Goal: Information Seeking & Learning: Find specific page/section

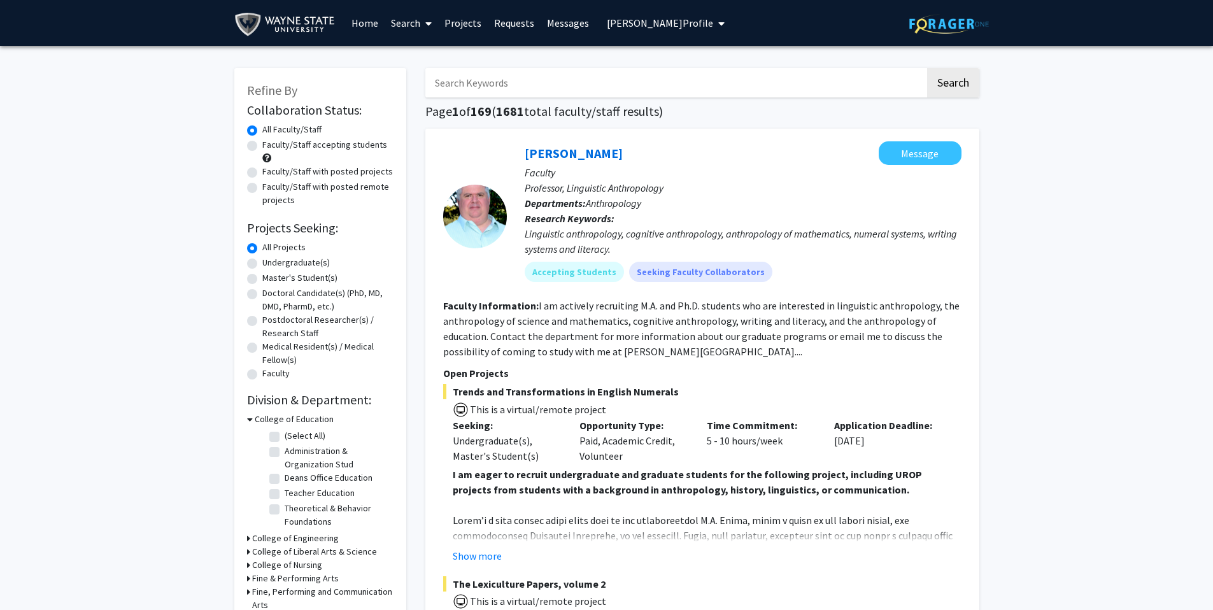
click at [693, 20] on span "[PERSON_NAME] Profile" at bounding box center [660, 23] width 106 height 13
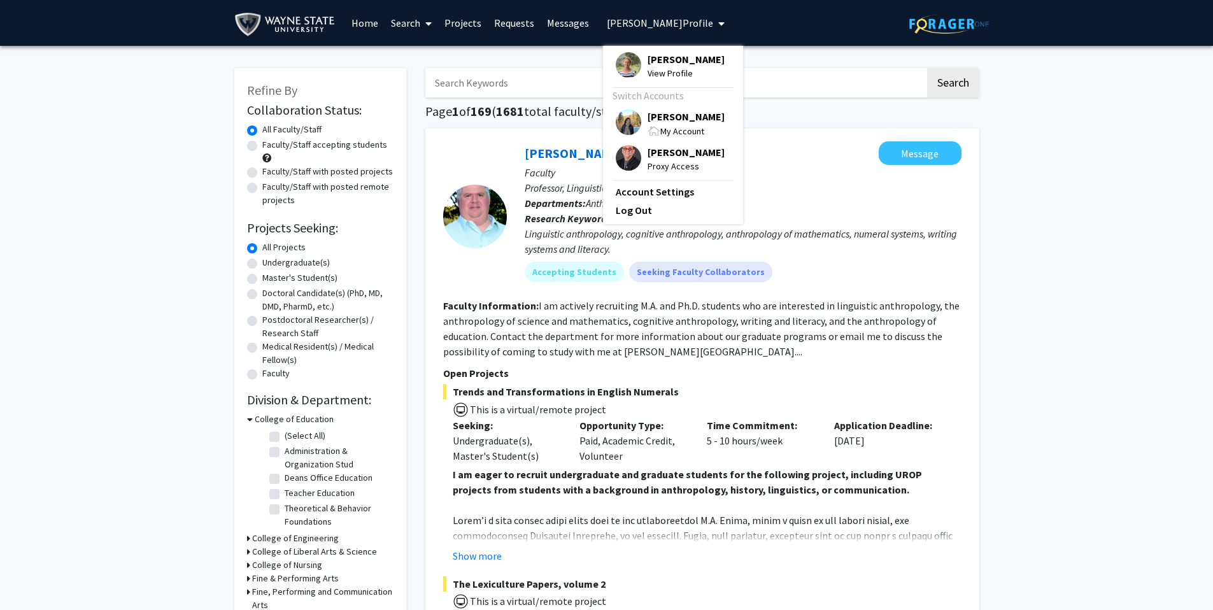
click at [683, 115] on span "[PERSON_NAME]" at bounding box center [686, 117] width 77 height 14
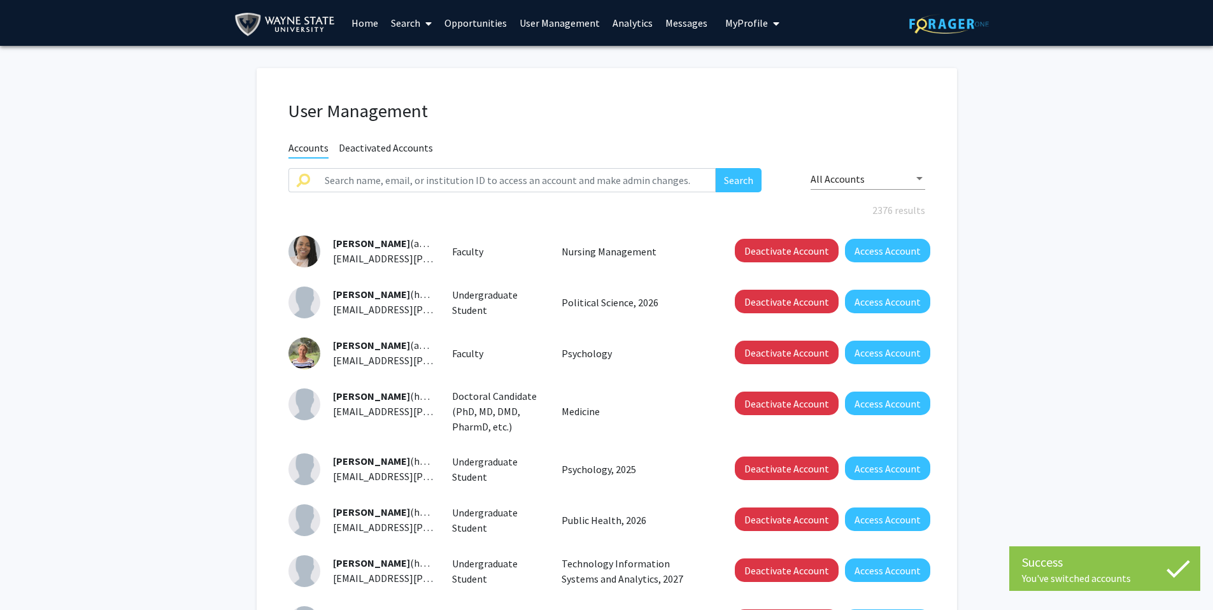
click at [741, 23] on span "My Profile" at bounding box center [746, 23] width 43 height 13
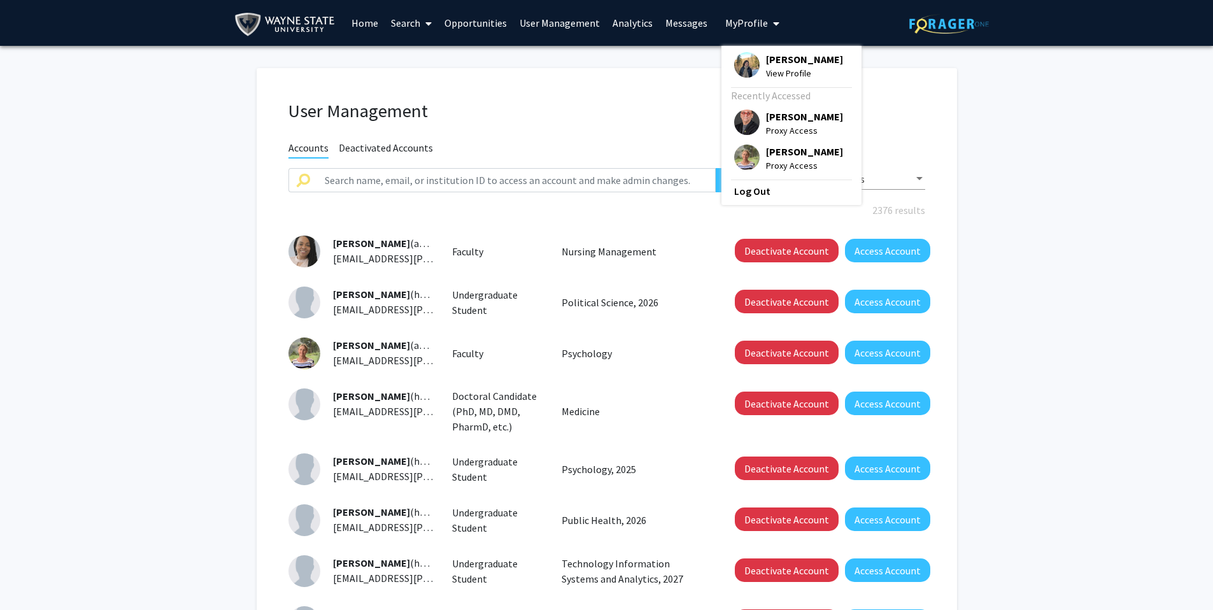
click at [620, 22] on link "Analytics" at bounding box center [632, 23] width 53 height 45
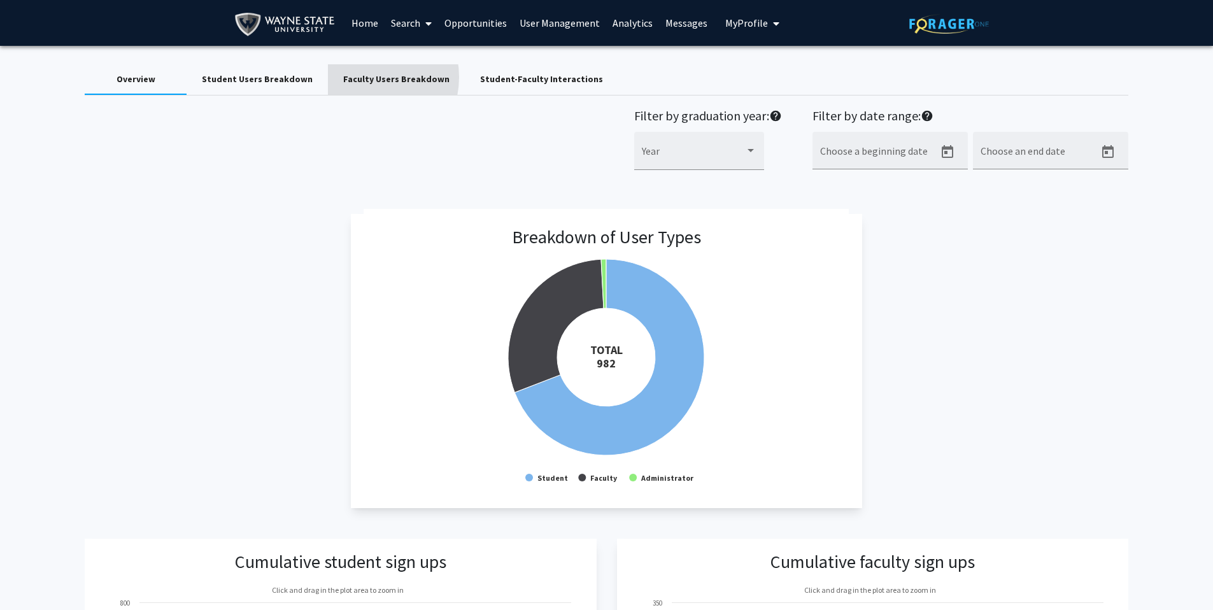
click at [357, 77] on div "Faculty Users Breakdown" at bounding box center [396, 79] width 106 height 13
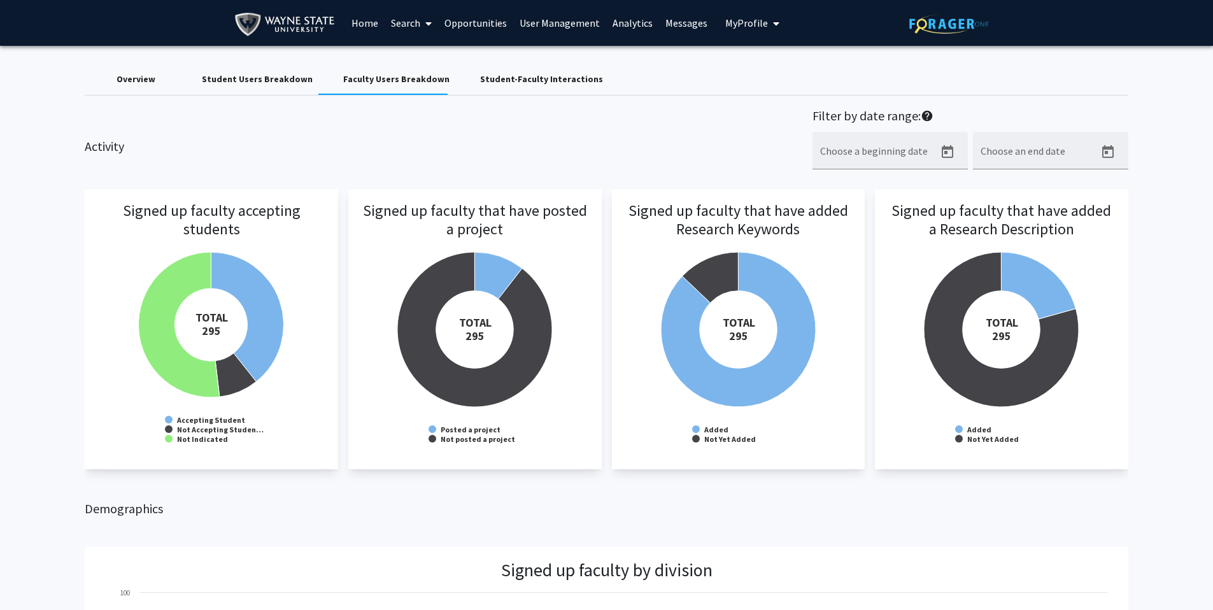
click at [490, 271] on h3 "Signed up faculty that have posted a project" at bounding box center [475, 237] width 228 height 71
click at [275, 80] on div "Student Users Breakdown" at bounding box center [257, 79] width 111 height 13
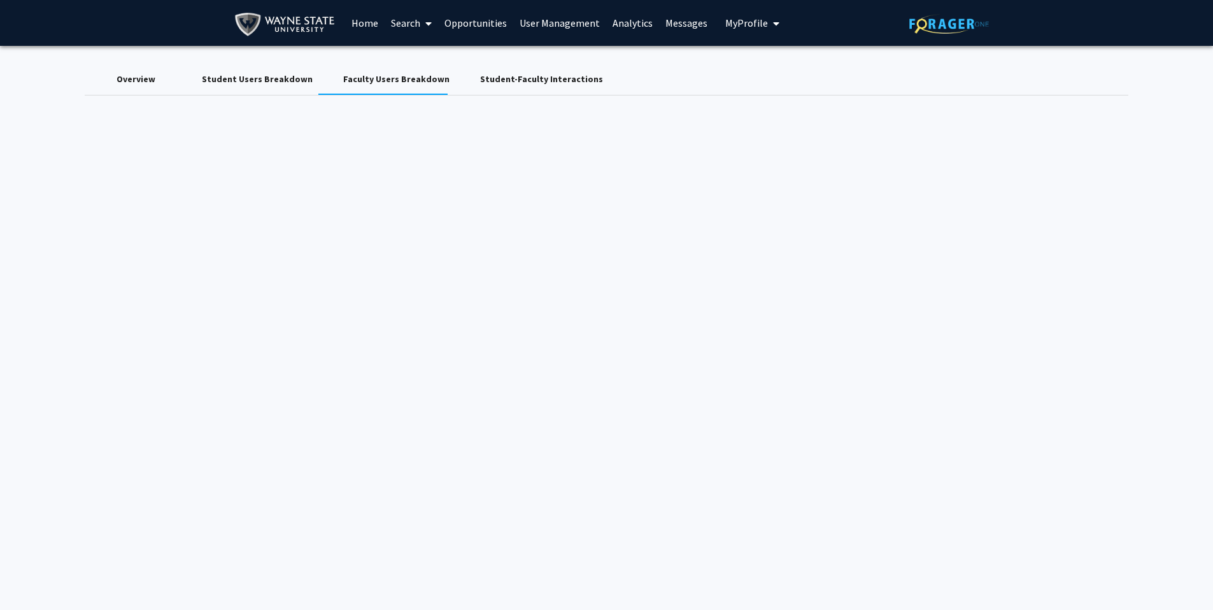
click at [275, 80] on div "Student Users Breakdown" at bounding box center [257, 79] width 111 height 13
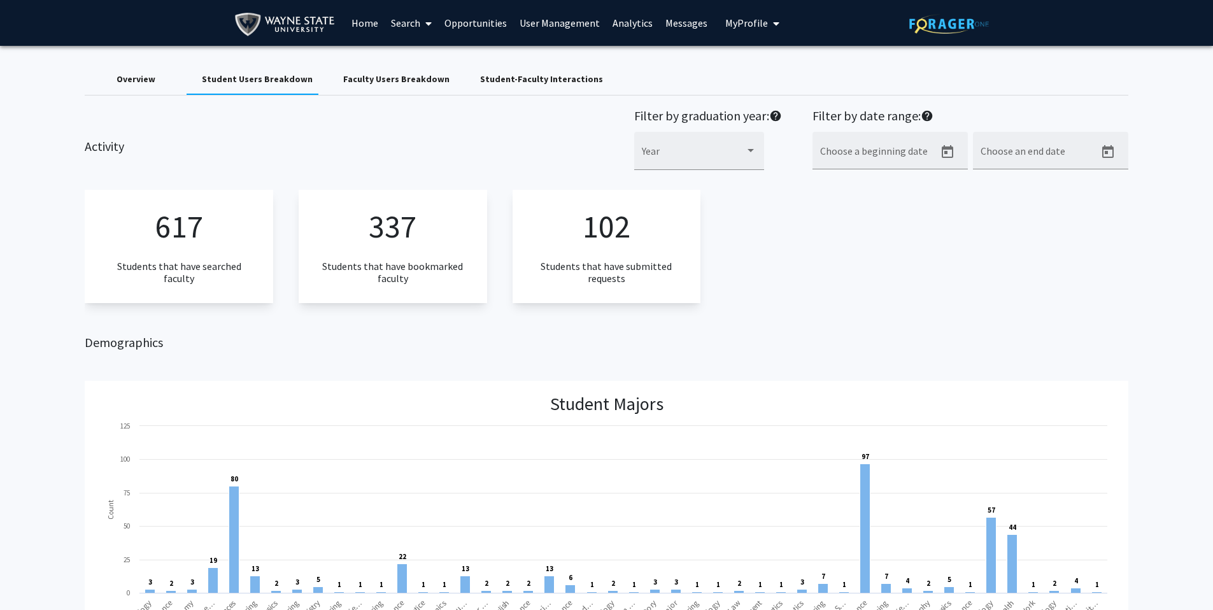
click at [380, 78] on div "Faculty Users Breakdown" at bounding box center [396, 79] width 106 height 13
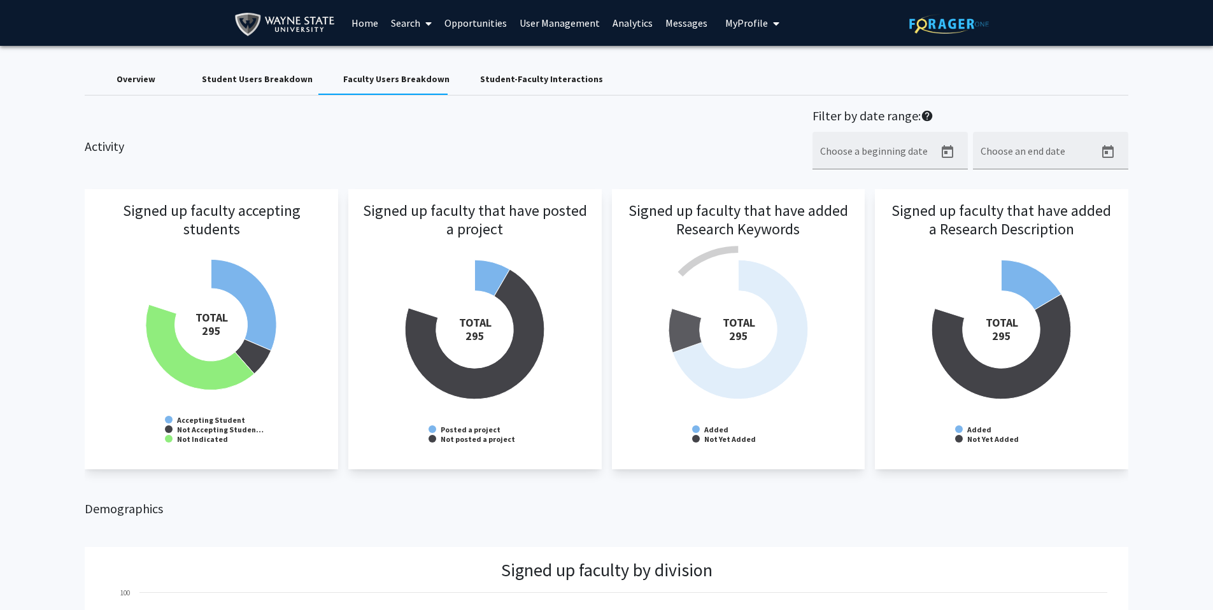
scroll to position [641, 0]
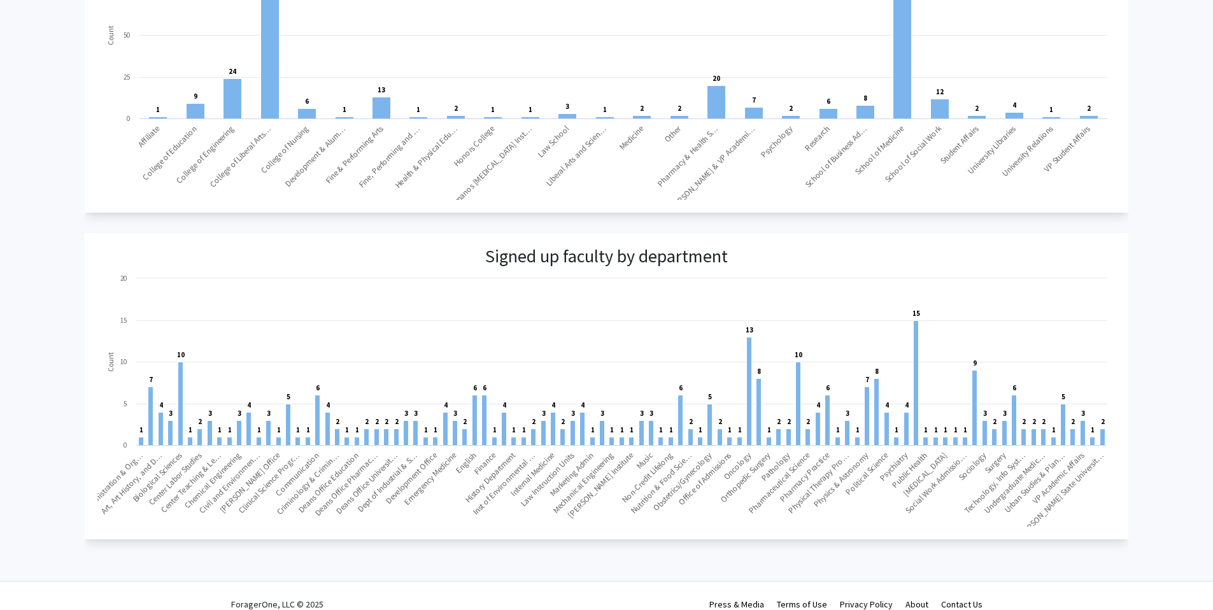
click at [589, 350] on rect at bounding box center [605, 399] width 1017 height 255
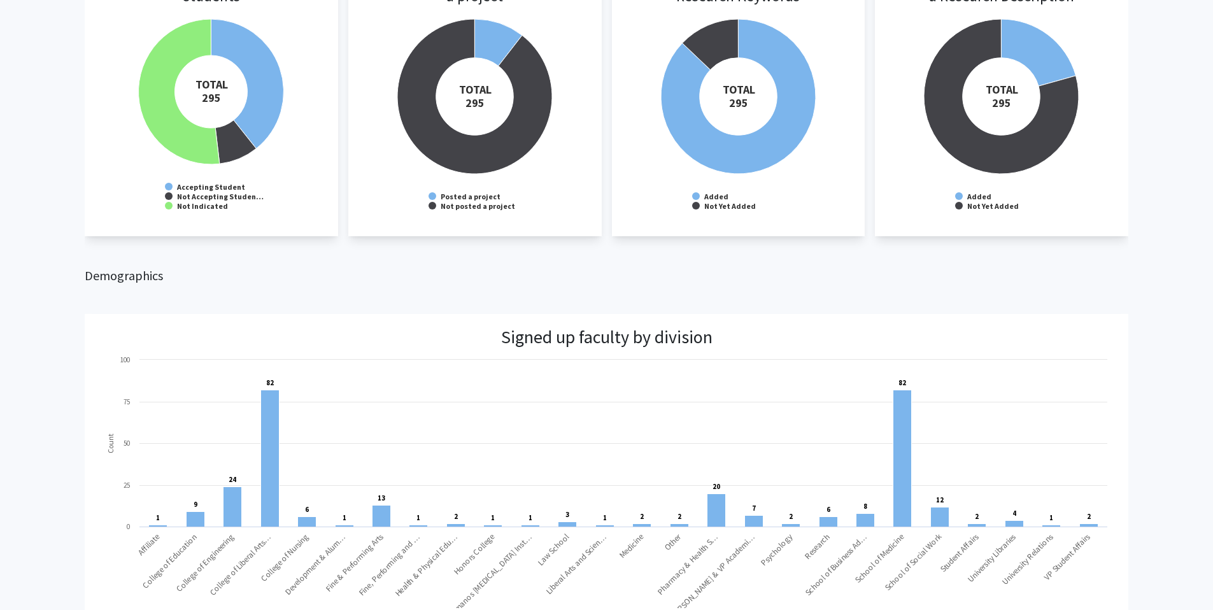
scroll to position [0, 0]
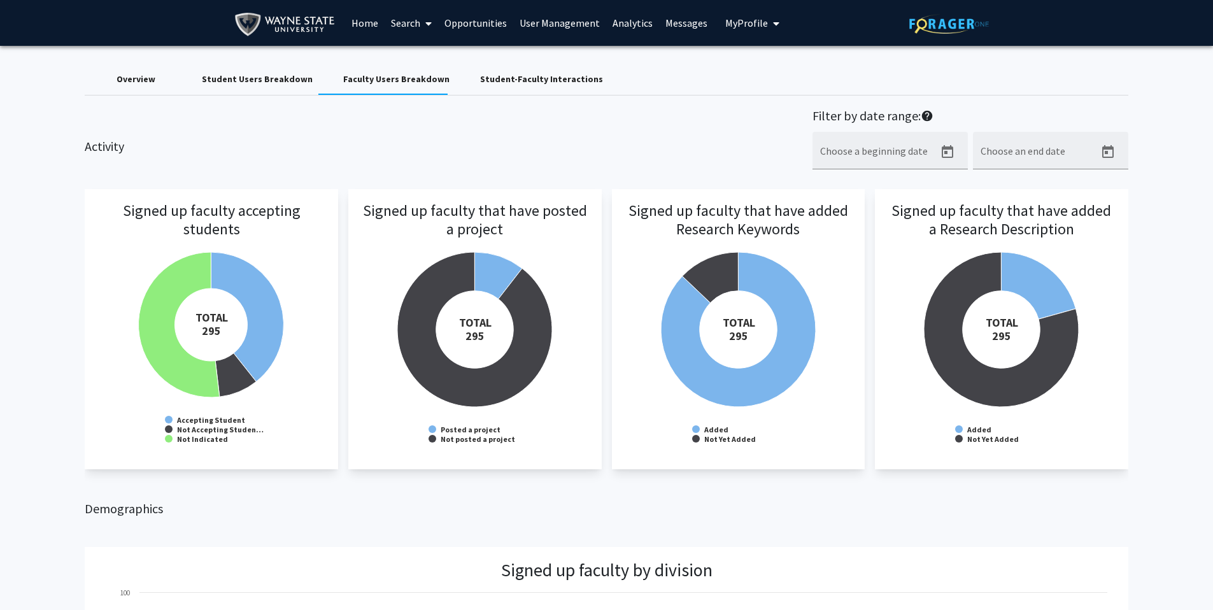
click at [537, 83] on div "Student-Faculty Interactions" at bounding box center [541, 79] width 123 height 13
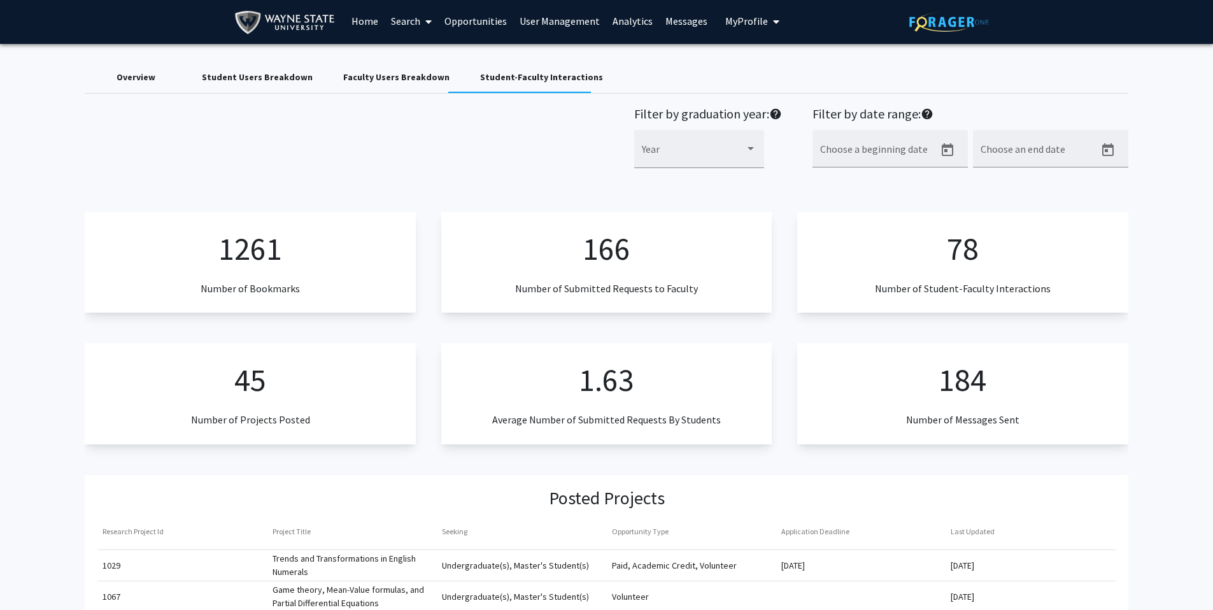
scroll to position [3, 0]
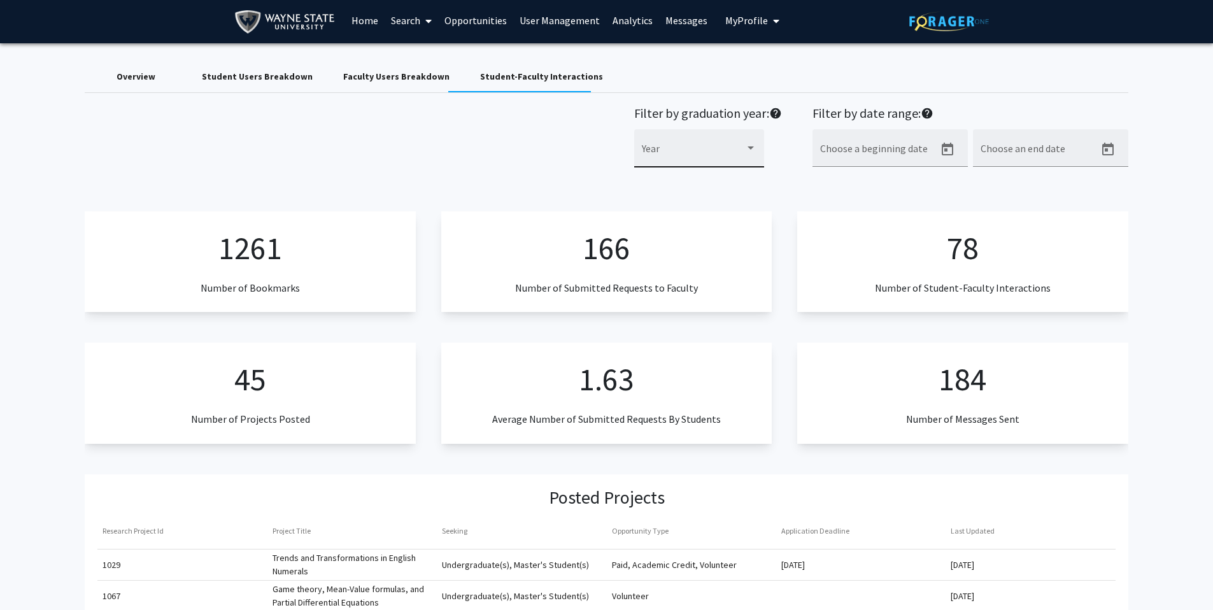
click at [718, 158] on span at bounding box center [693, 153] width 103 height 11
click at [511, 158] on div at bounding box center [606, 305] width 1213 height 610
click at [666, 148] on span at bounding box center [693, 153] width 103 height 11
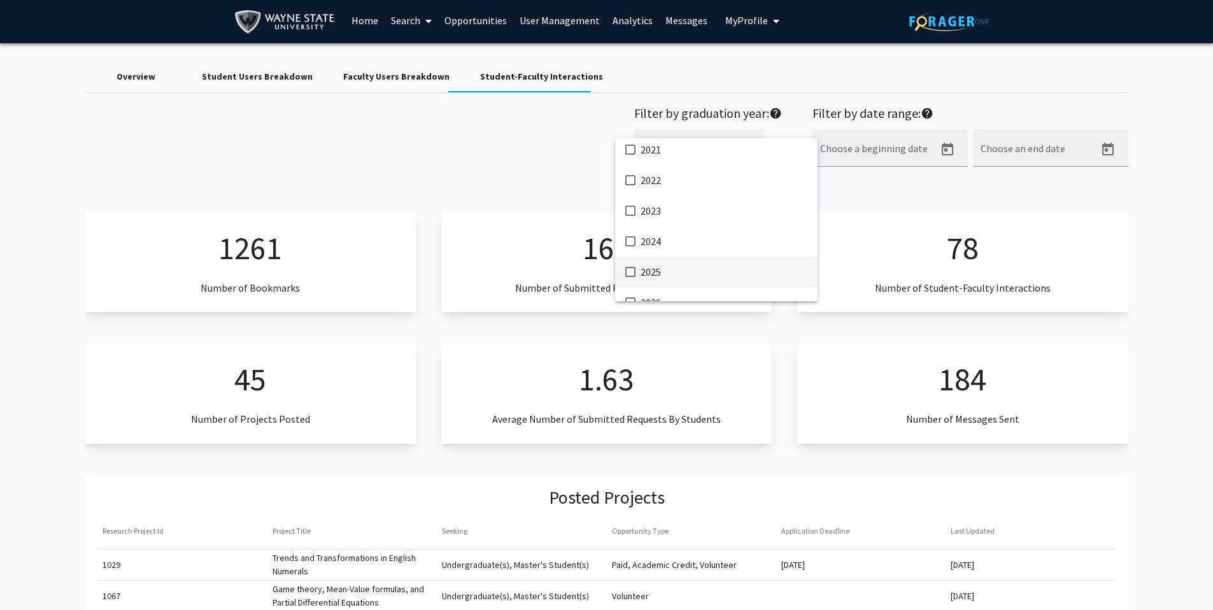
scroll to position [296, 0]
click at [532, 161] on div at bounding box center [606, 305] width 1213 height 610
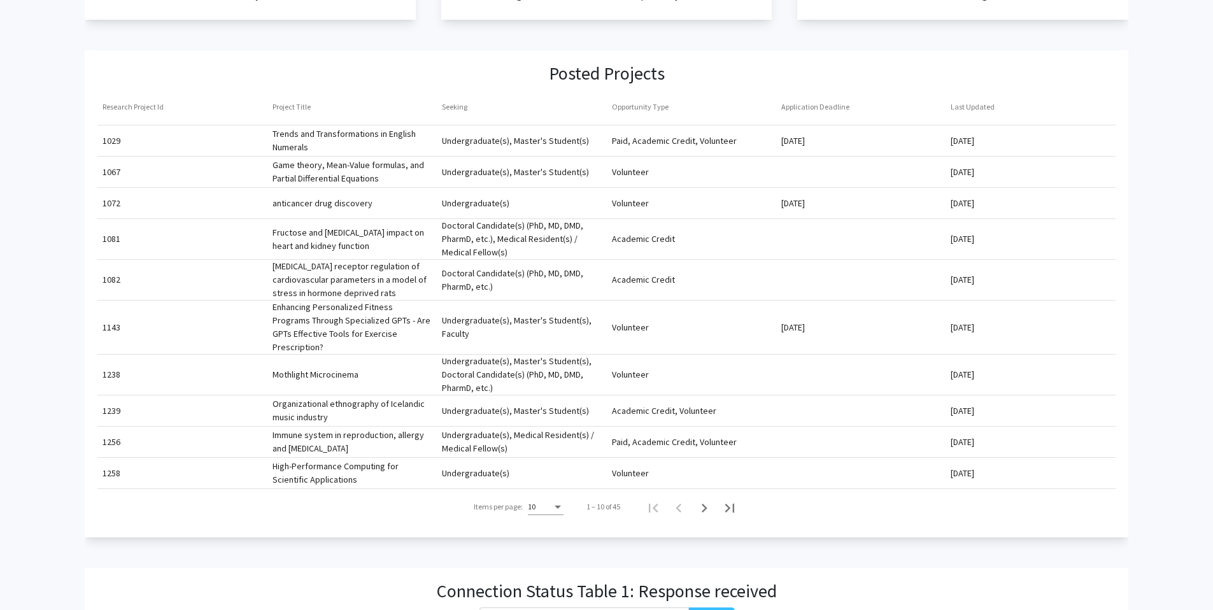
scroll to position [420, 0]
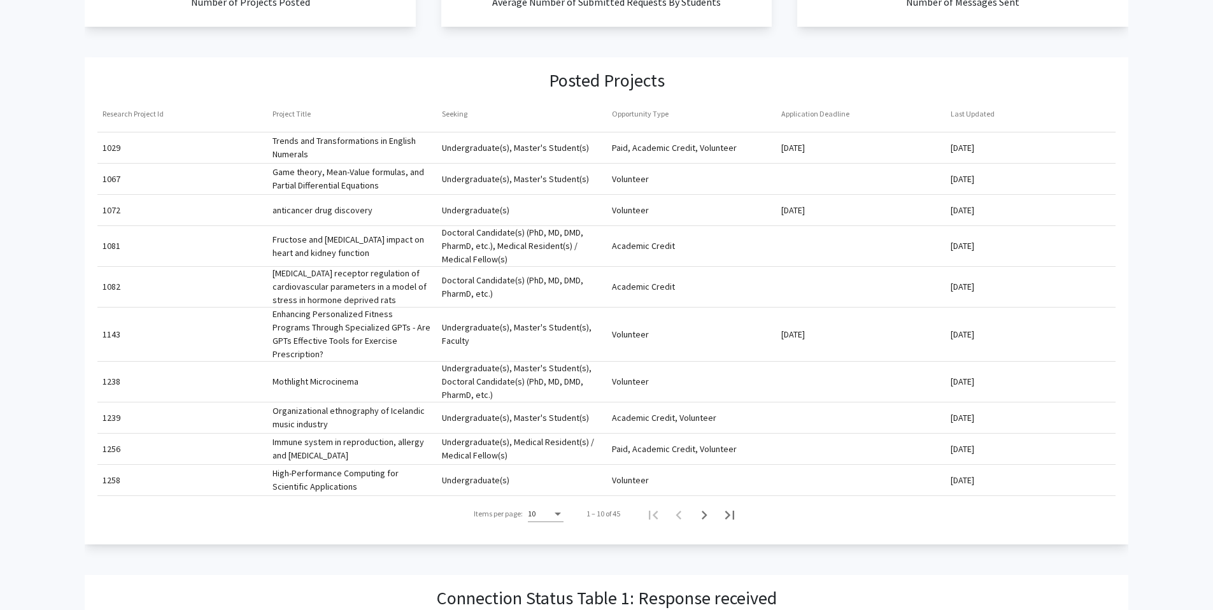
click at [332, 163] on mat-cell "Game theory, Mean-Value formulas, and Partial Differential Equations" at bounding box center [352, 147] width 169 height 31
click at [343, 163] on mat-cell "Game theory, Mean-Value formulas, and Partial Differential Equations" at bounding box center [352, 147] width 169 height 31
click at [119, 163] on mat-cell "1067" at bounding box center [181, 147] width 169 height 31
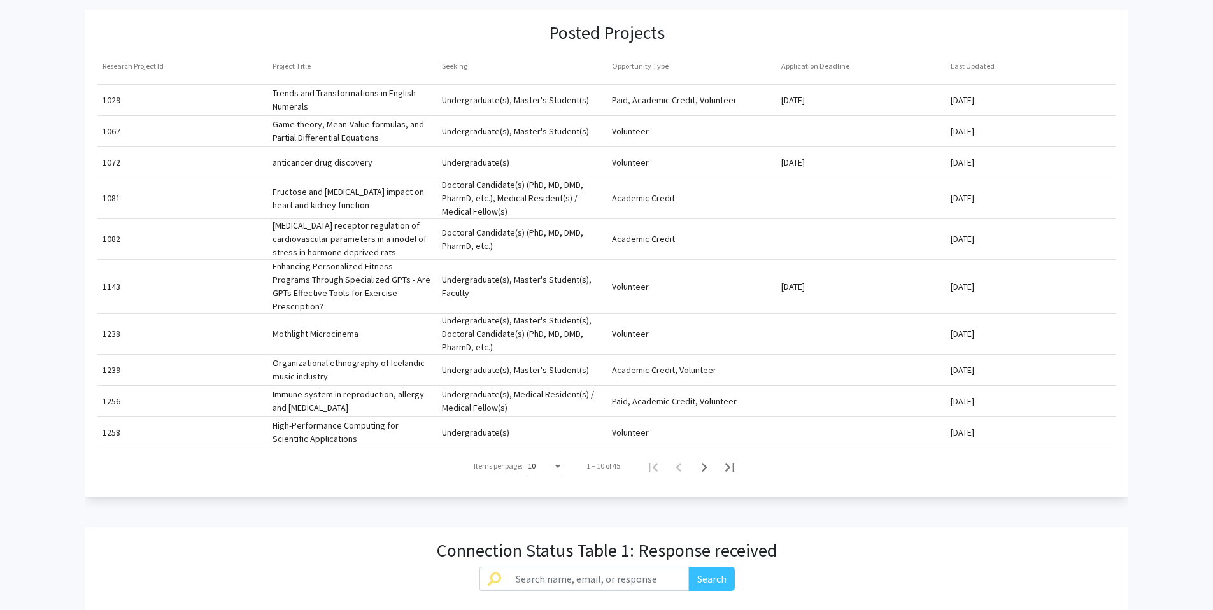
scroll to position [474, 0]
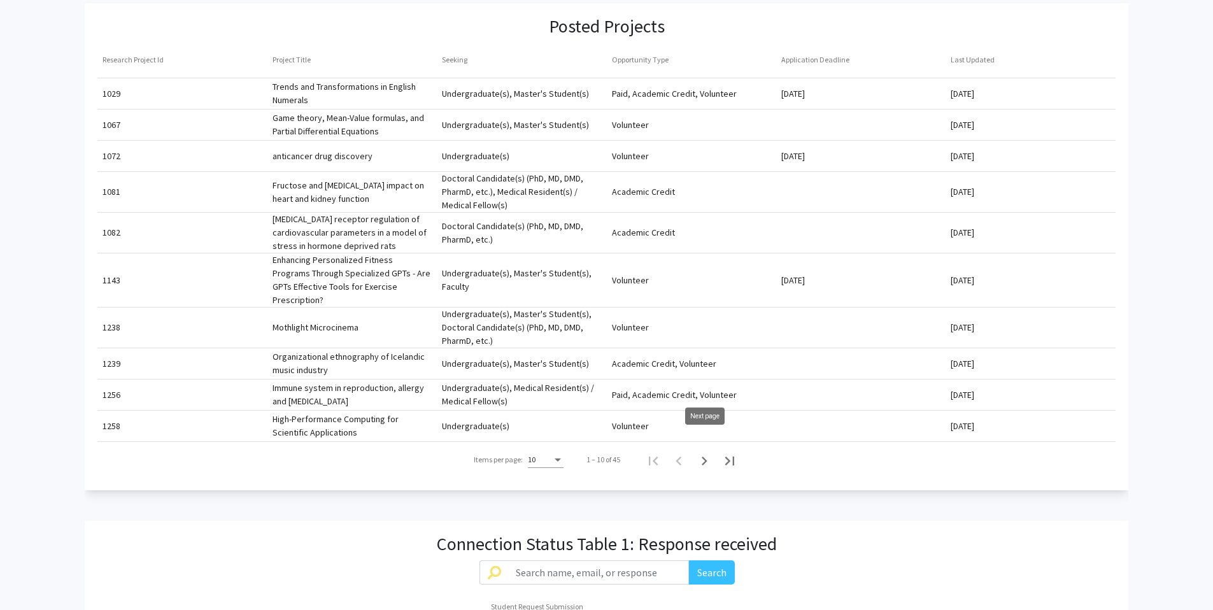
click at [705, 457] on icon "Next page" at bounding box center [705, 461] width 6 height 9
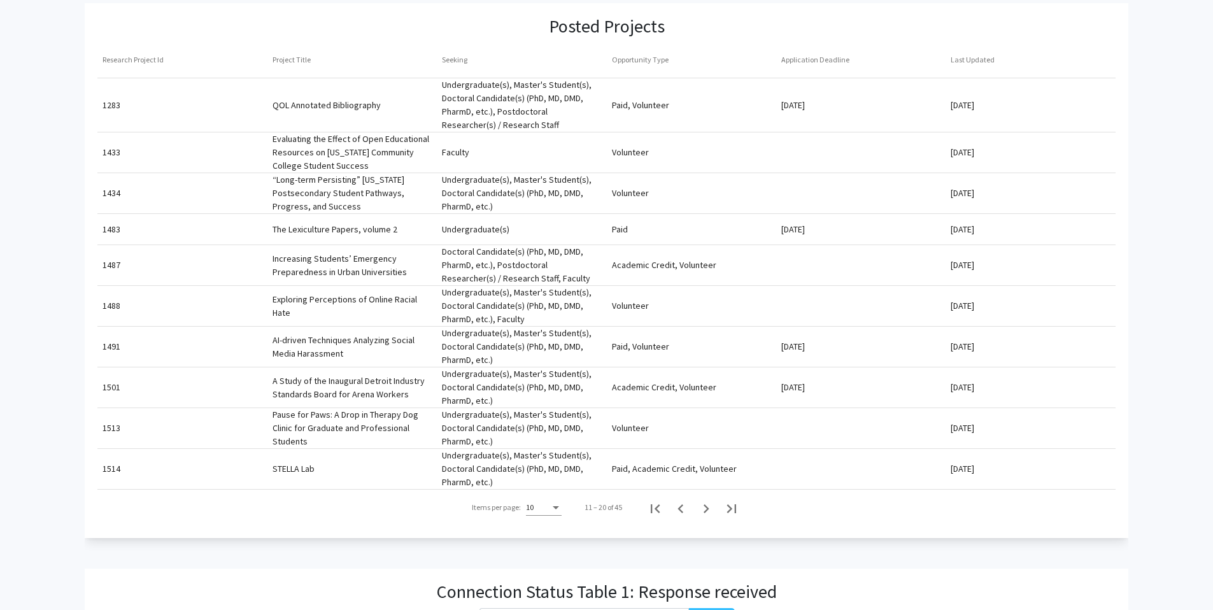
click at [385, 120] on mat-cell "Evaluating the Effect of Open Educational Resources on [US_STATE] Community Col…" at bounding box center [352, 105] width 169 height 31
drag, startPoint x: 368, startPoint y: 166, endPoint x: 268, endPoint y: 138, distance: 103.7
click at [268, 120] on mat-cell "Evaluating the Effect of Open Educational Resources on [US_STATE] Community Col…" at bounding box center [352, 105] width 169 height 31
copy mat-cell "Evaluating the Effect of Open Educational Resources on [US_STATE] Community Col…"
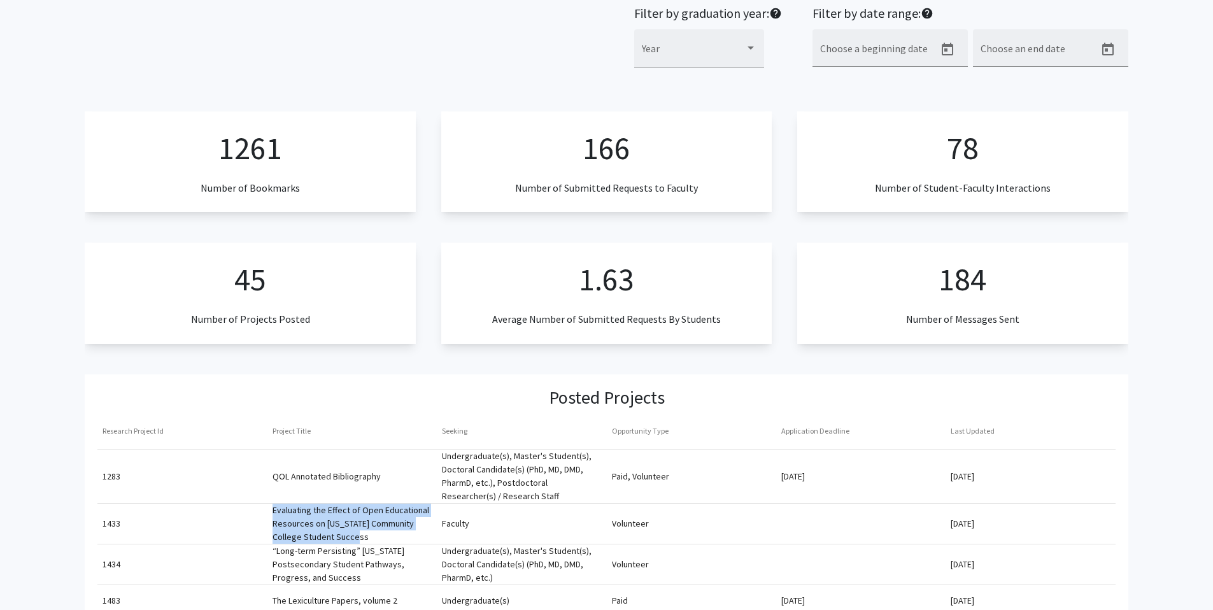
scroll to position [0, 0]
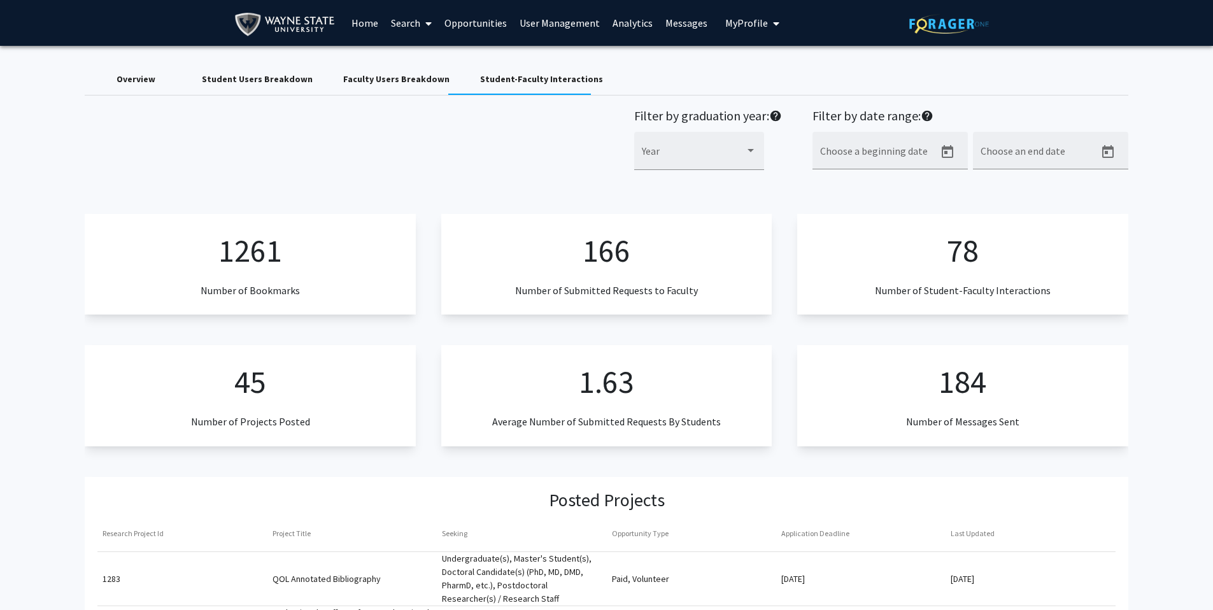
click at [399, 27] on link "Search" at bounding box center [412, 23] width 54 height 45
click at [903, 75] on div "Overview Student Users Breakdown Faculty Users Breakdown Student-Faculty Intera…" at bounding box center [606, 79] width 1043 height 31
click at [408, 27] on link "Search" at bounding box center [412, 23] width 54 height 45
click at [414, 59] on span "Faculty/Staff" at bounding box center [432, 58] width 94 height 25
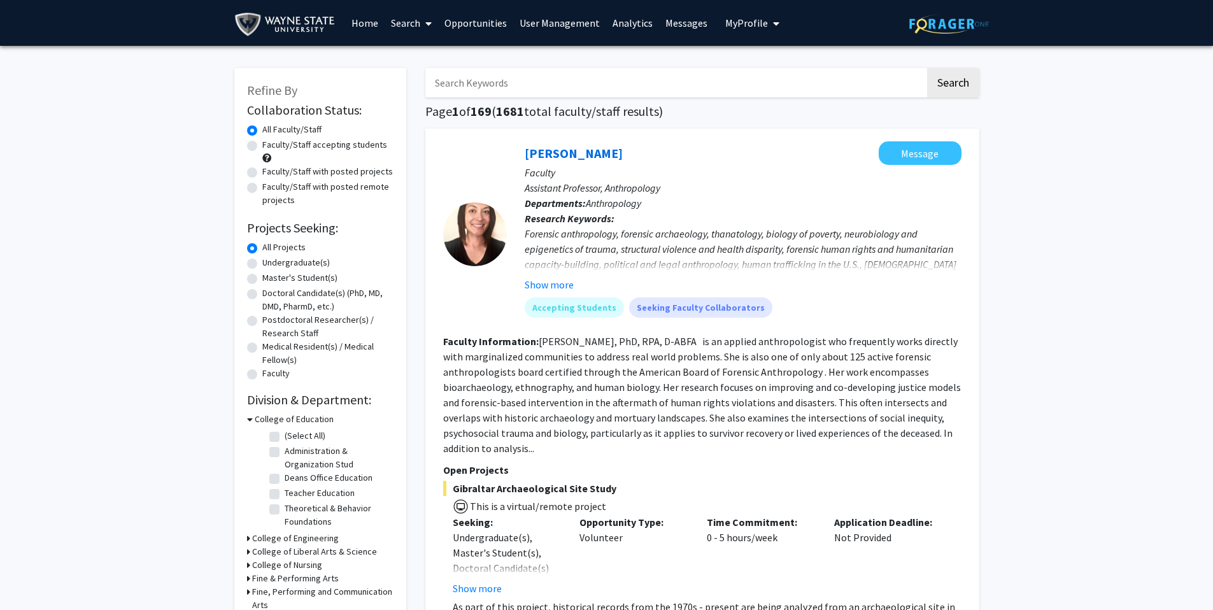
click at [561, 83] on input "Search Keywords" at bounding box center [675, 82] width 500 height 29
paste input "Evaluating the Effect of Open Educational Resources on [US_STATE] Community Col…"
type input "Evaluating the Effect of Open Educational Resources on [US_STATE] Community Col…"
click at [927, 68] on button "Search" at bounding box center [953, 82] width 52 height 29
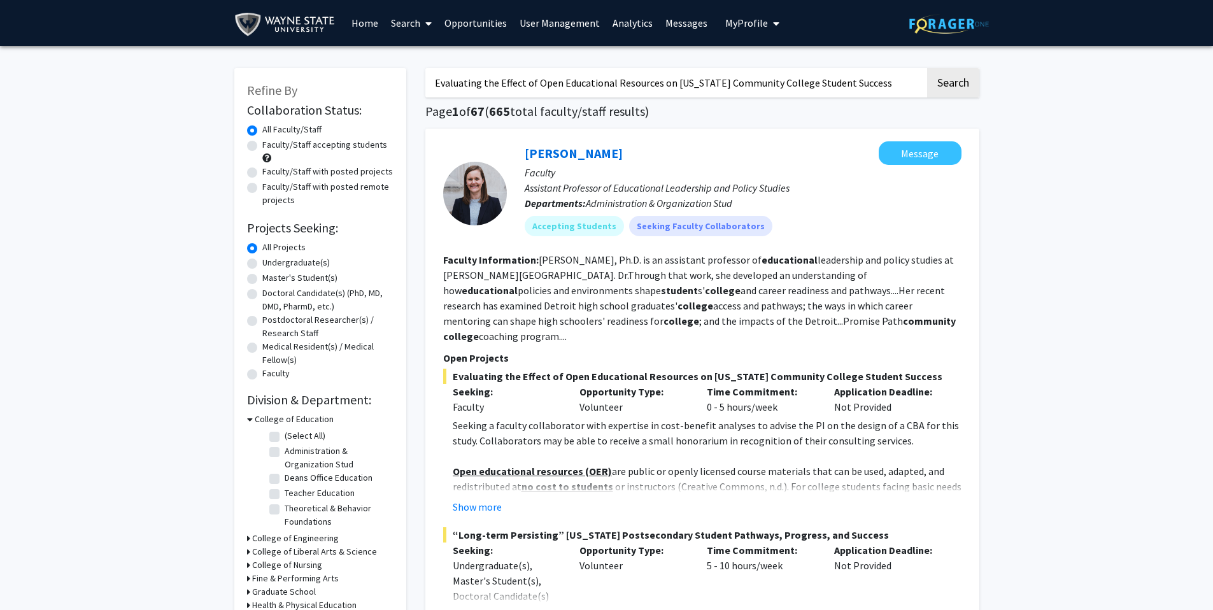
click at [306, 148] on label "Faculty/Staff accepting students" at bounding box center [324, 144] width 125 height 13
click at [271, 146] on input "Faculty/Staff accepting students" at bounding box center [266, 142] width 8 height 8
radio input "true"
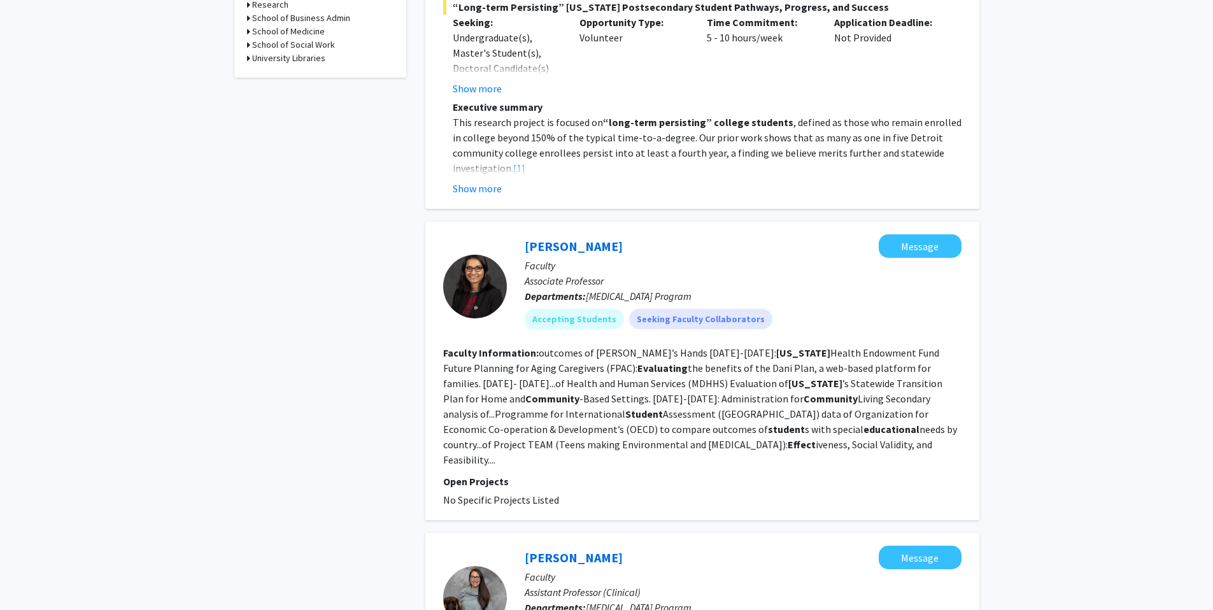
scroll to position [712, 0]
